Goal: Task Accomplishment & Management: Use online tool/utility

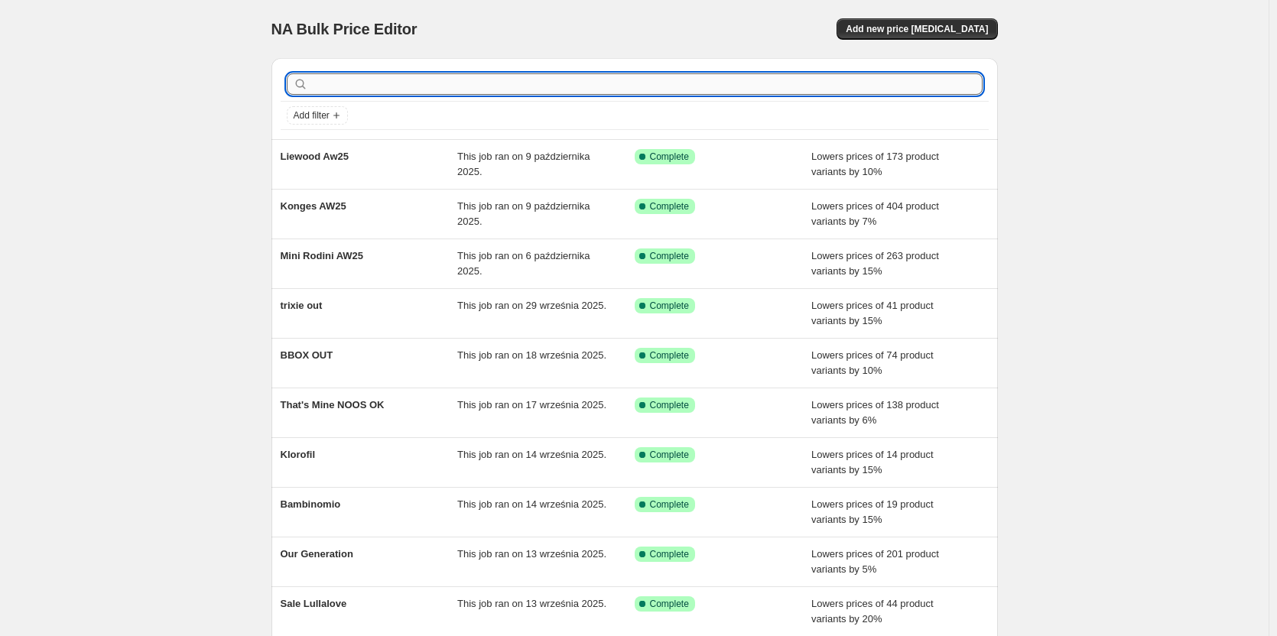
click at [385, 81] on input "text" at bounding box center [646, 83] width 671 height 21
type input "a"
type input "maileg"
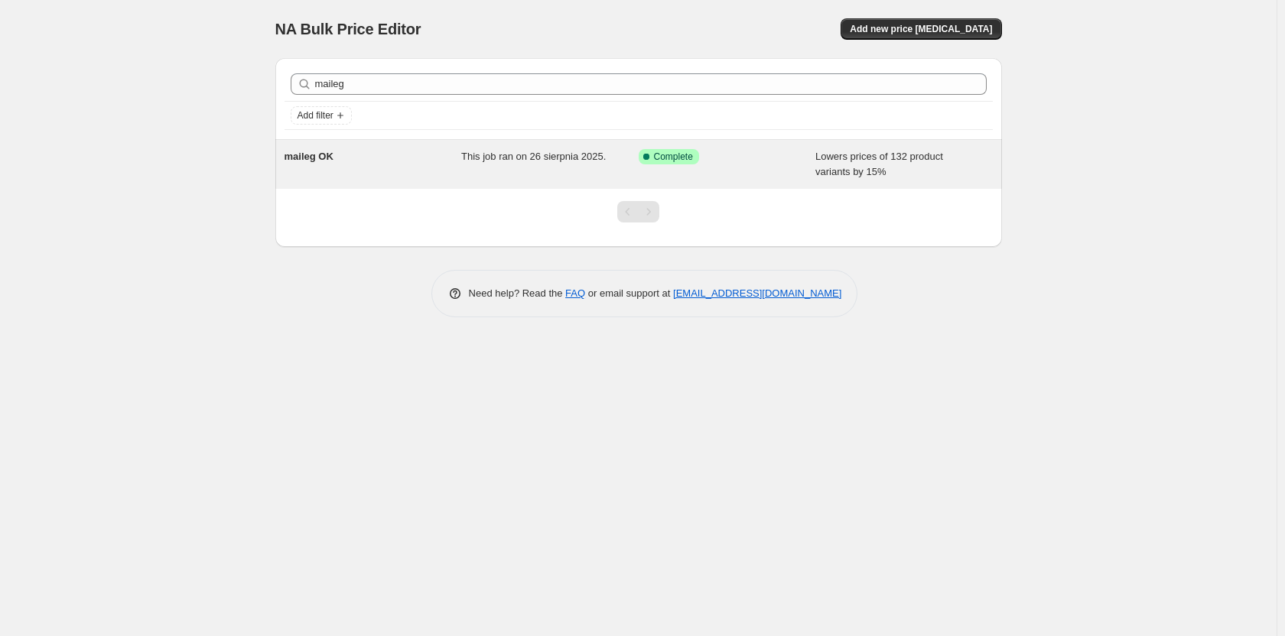
click at [317, 157] on span "maileg OK" at bounding box center [308, 156] width 49 height 11
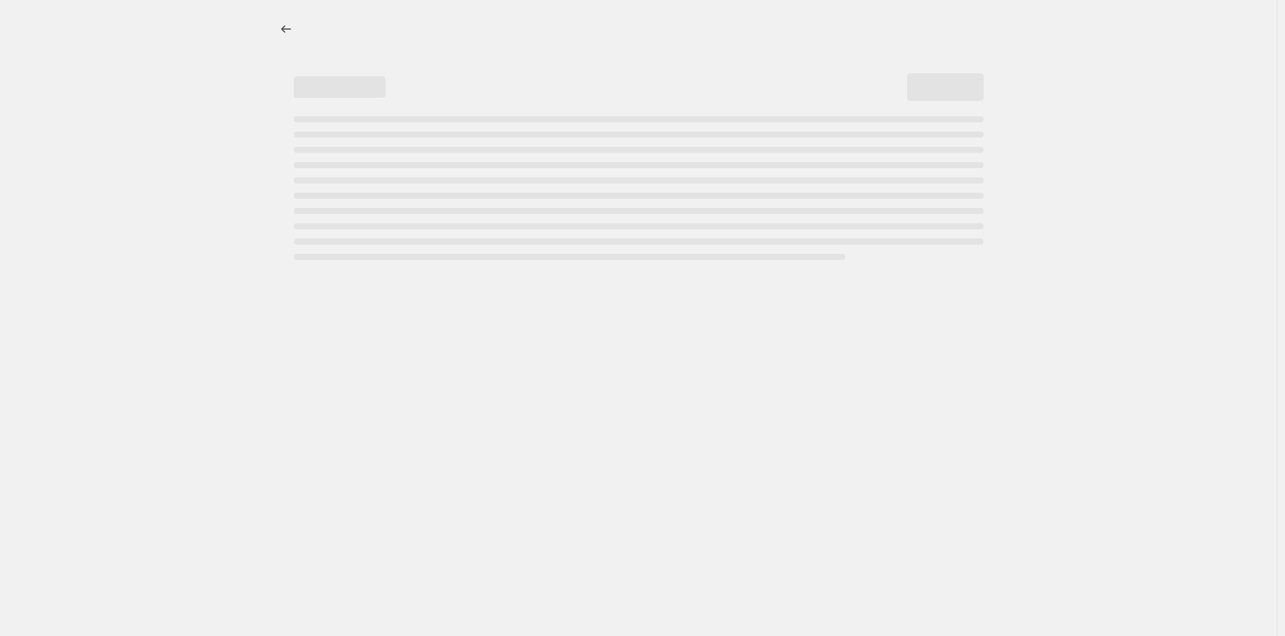
select select "percentage"
select select "vendor"
select select "product_status"
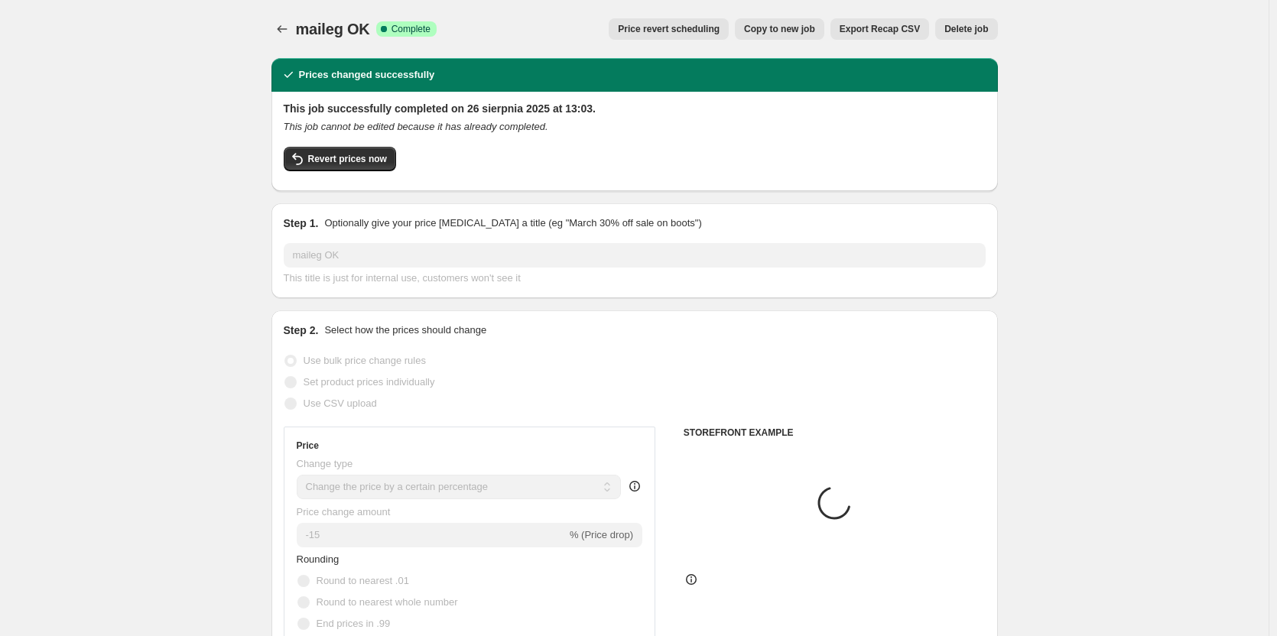
click at [960, 28] on span "Delete job" at bounding box center [966, 29] width 44 height 12
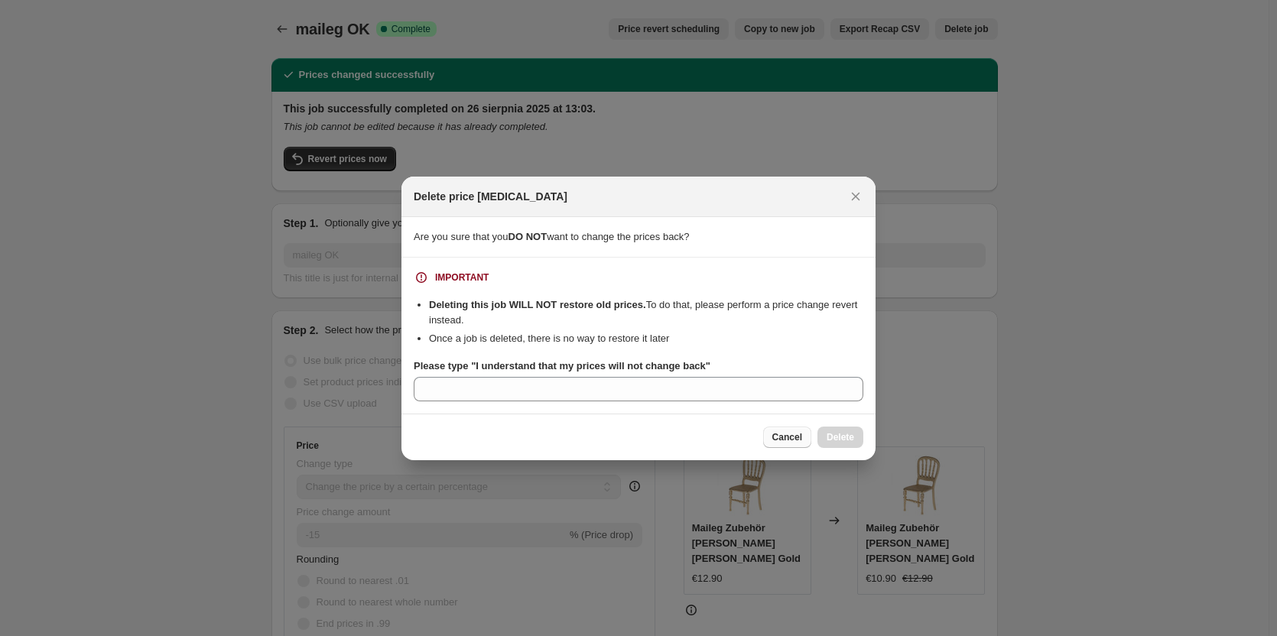
click at [786, 440] on span "Cancel" at bounding box center [787, 437] width 30 height 12
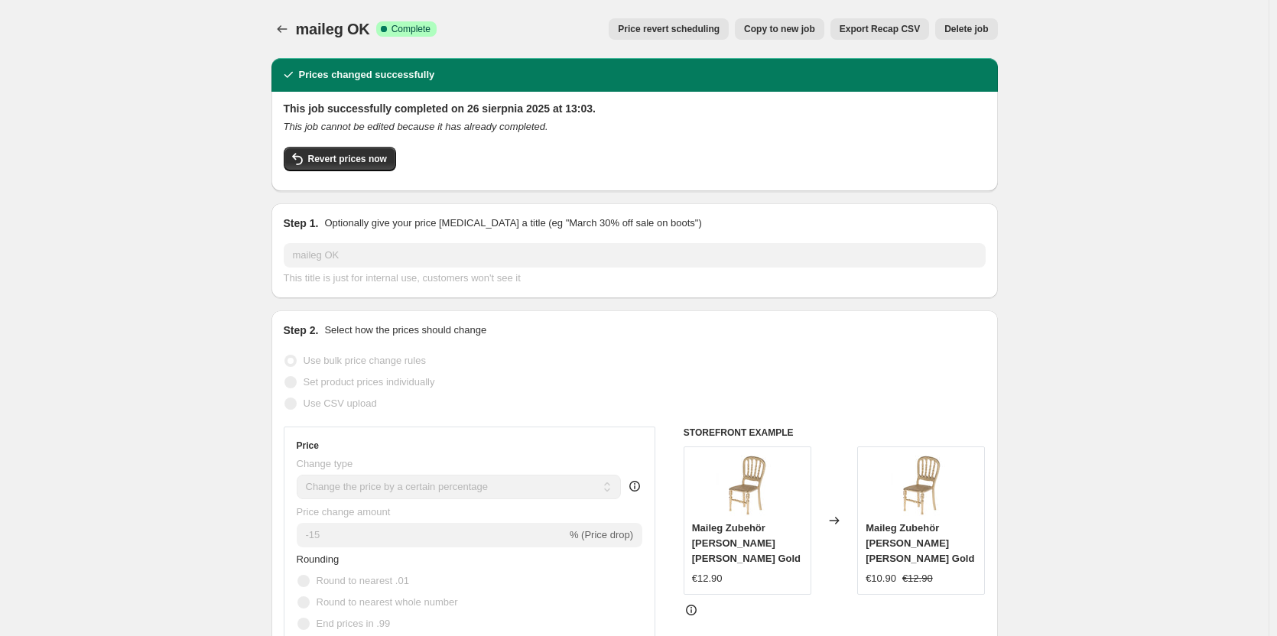
click at [329, 178] on div "Revert prices now" at bounding box center [635, 163] width 702 height 32
click at [329, 166] on button "Revert prices now" at bounding box center [340, 159] width 112 height 24
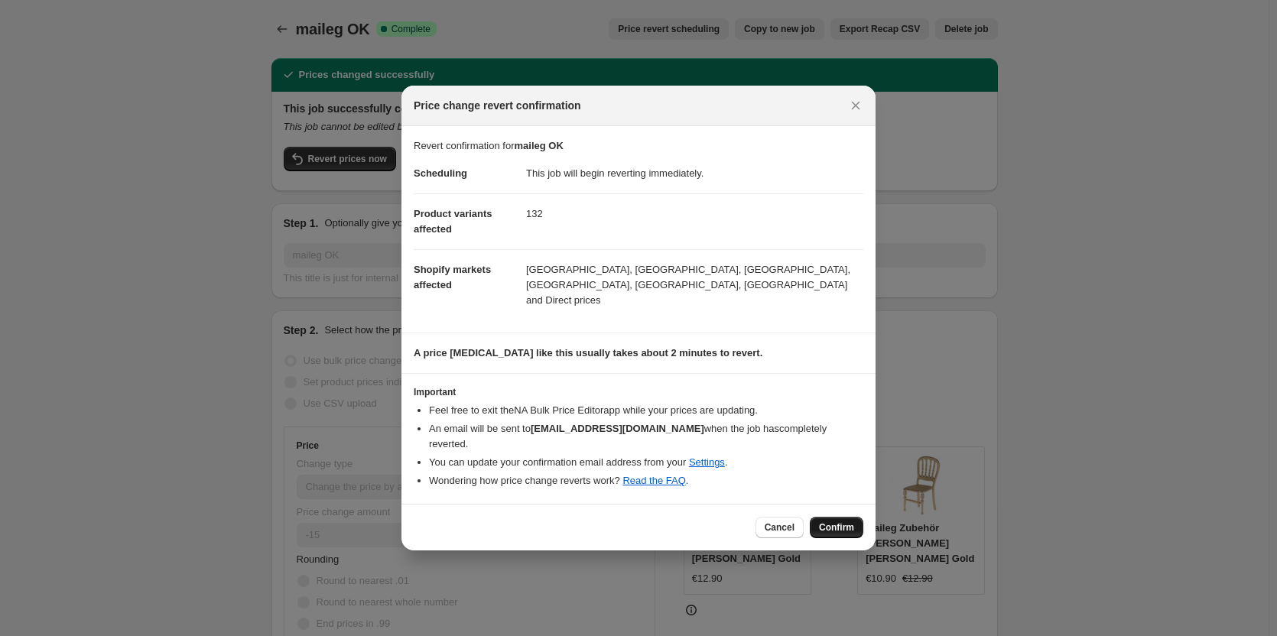
click at [830, 522] on span "Confirm" at bounding box center [836, 528] width 35 height 12
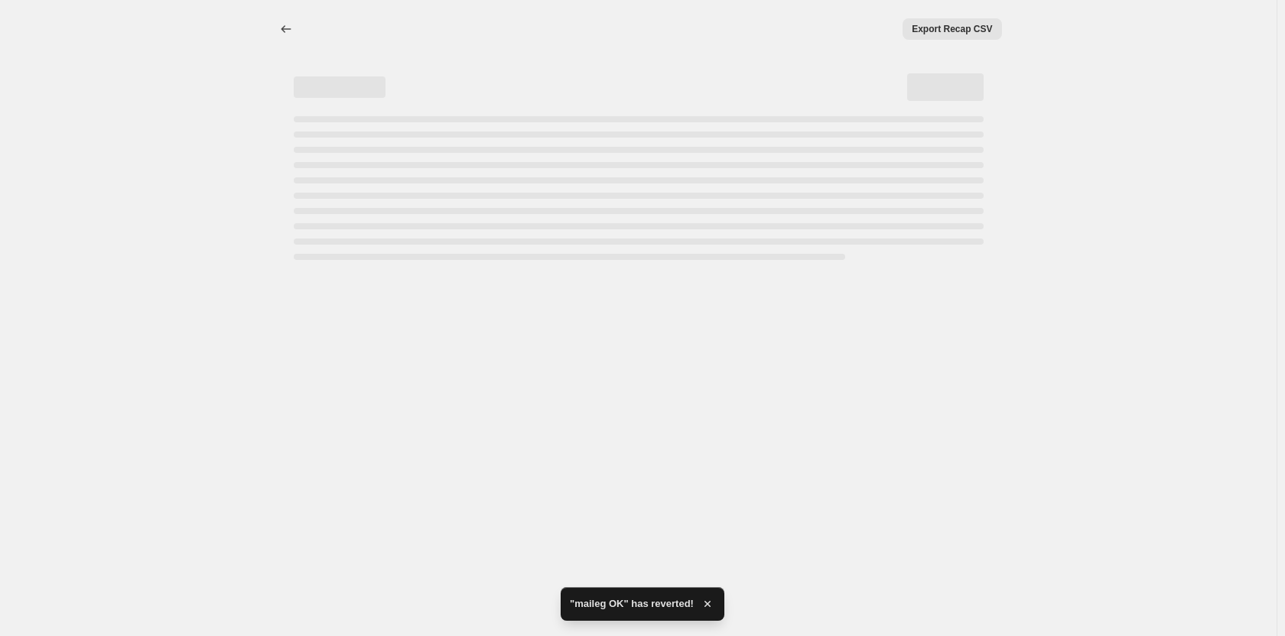
select select "percentage"
select select "vendor"
select select "product_status"
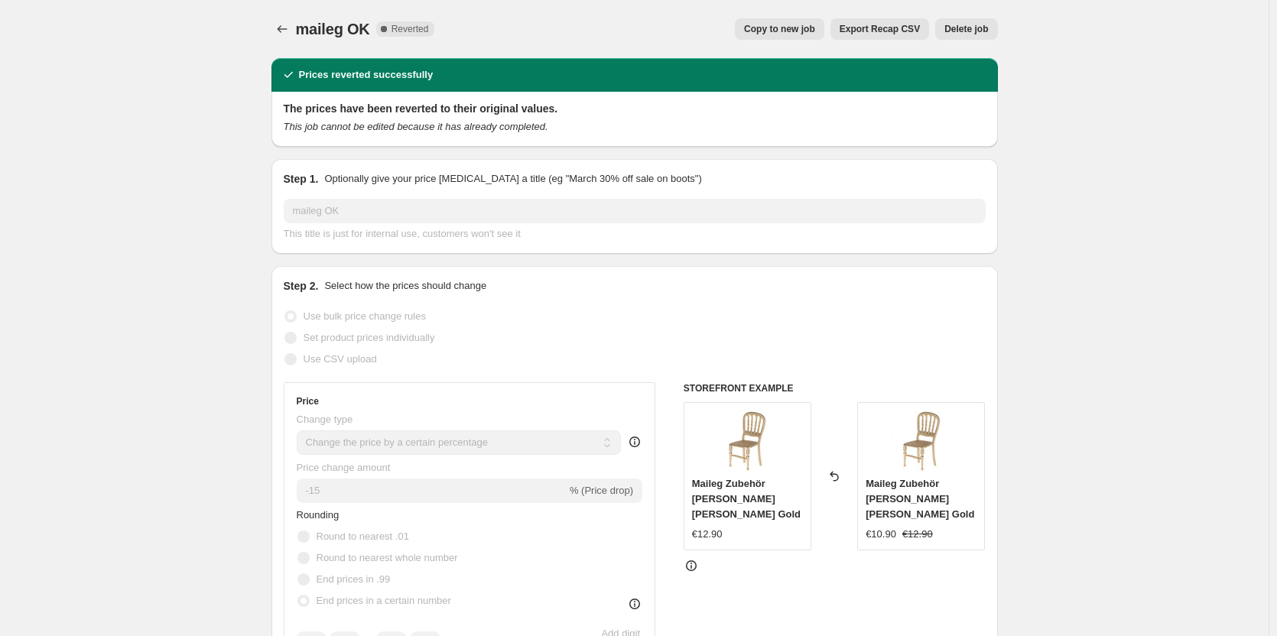
click at [979, 35] on button "Delete job" at bounding box center [966, 28] width 62 height 21
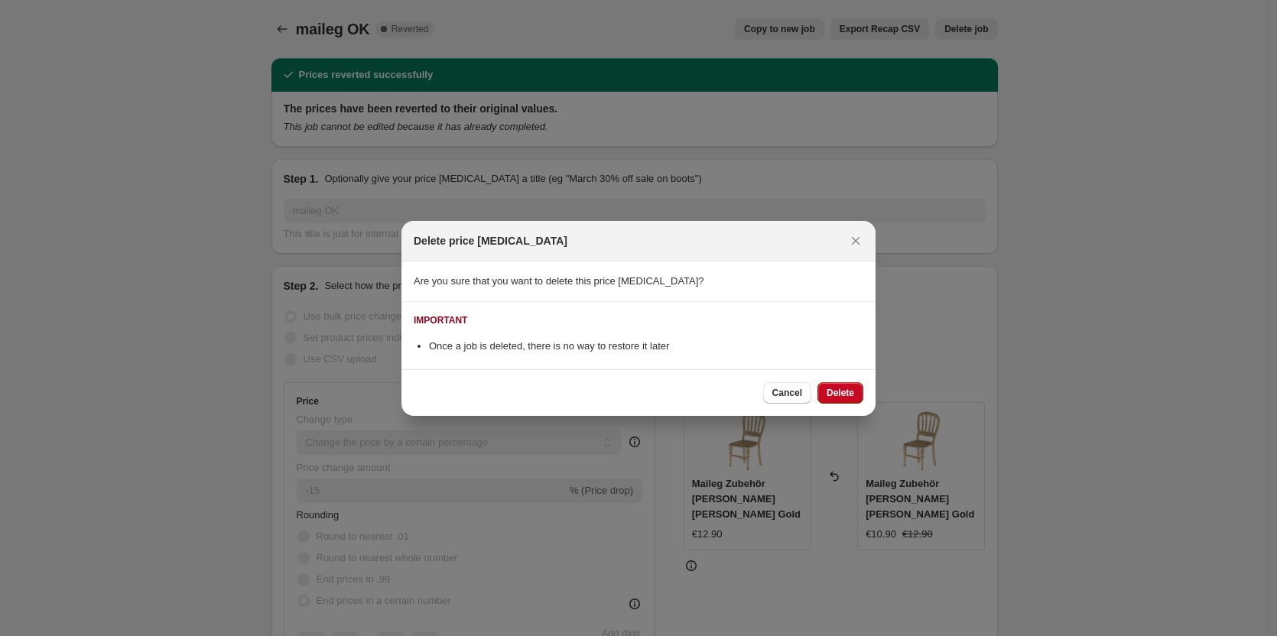
click at [838, 391] on span "Delete" at bounding box center [841, 393] width 28 height 12
